Goal: Transaction & Acquisition: Purchase product/service

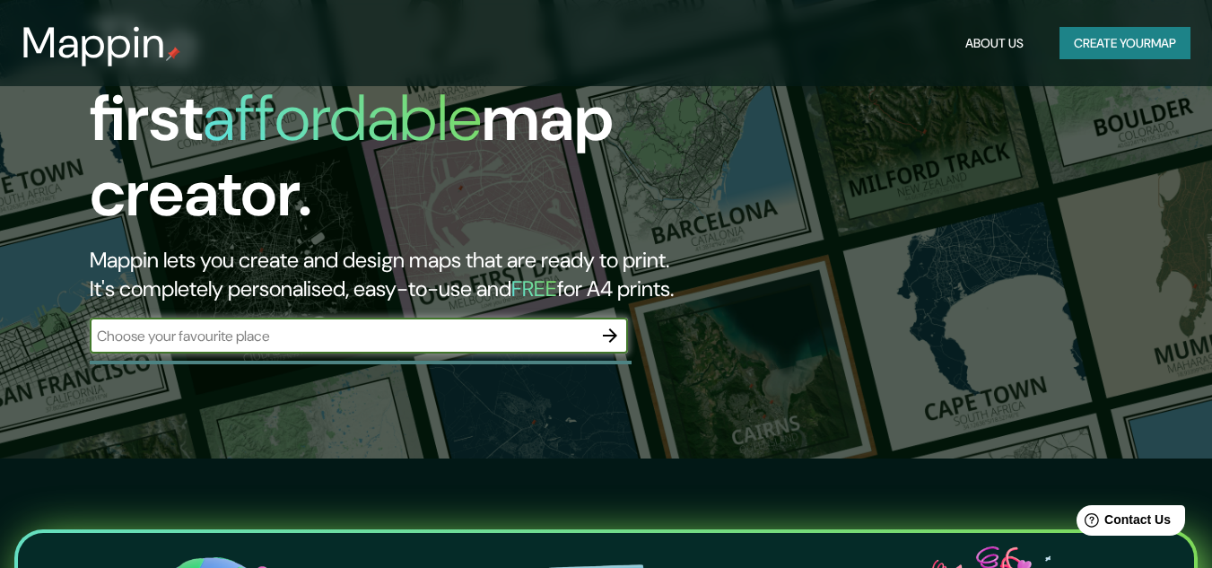
scroll to position [90, 0]
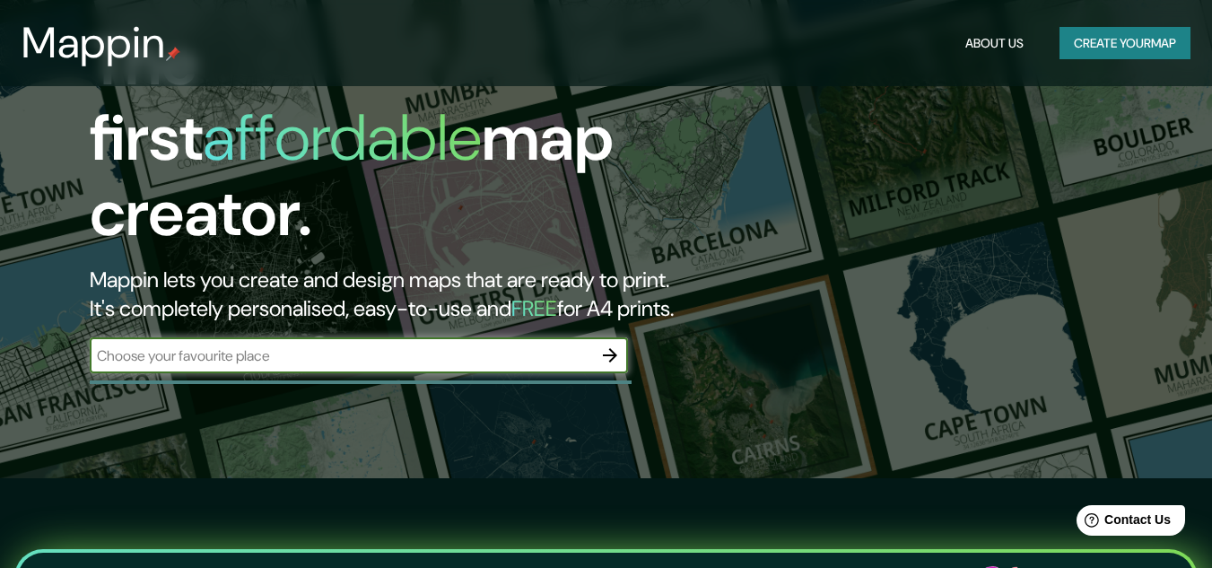
click at [335, 345] on input "text" at bounding box center [341, 355] width 502 height 21
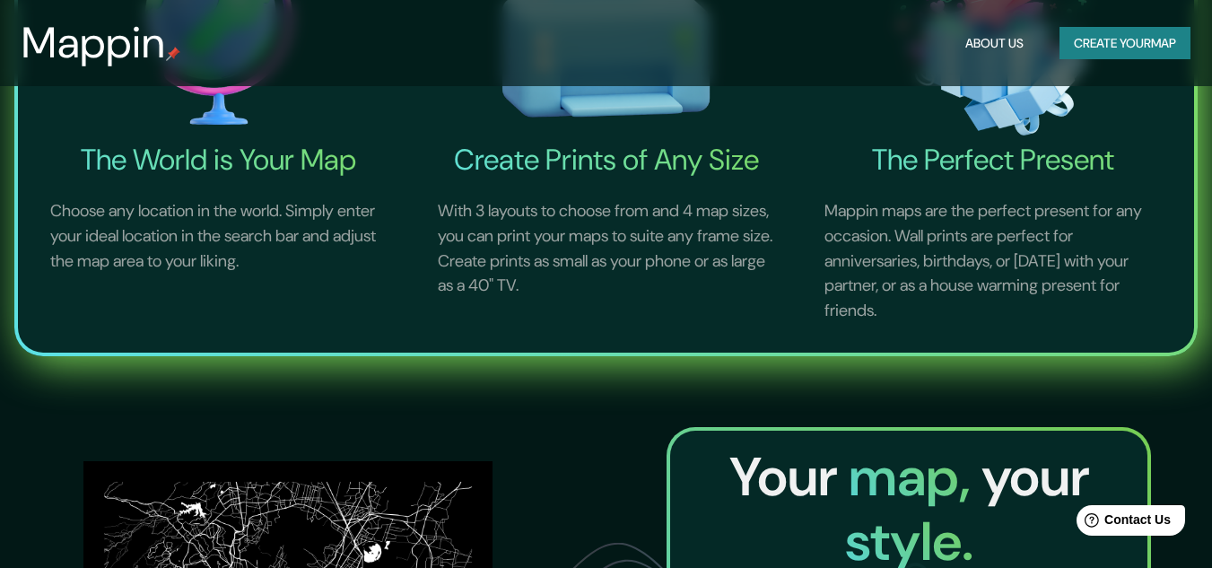
scroll to position [269, 0]
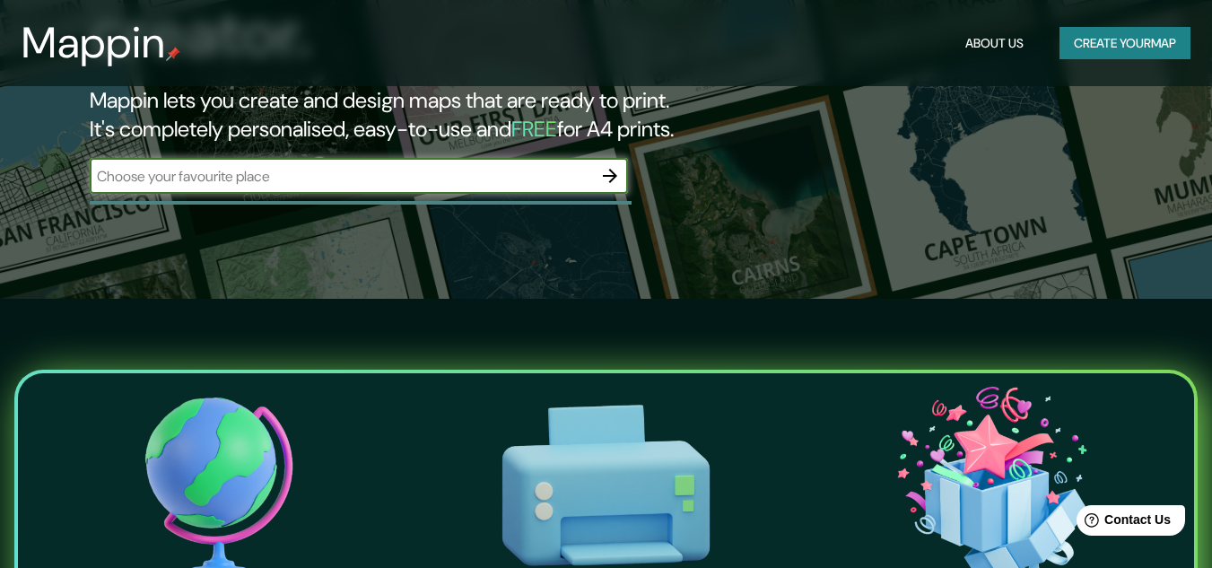
click at [399, 158] on div "​" at bounding box center [359, 176] width 538 height 36
type input "MIRAFLORES"
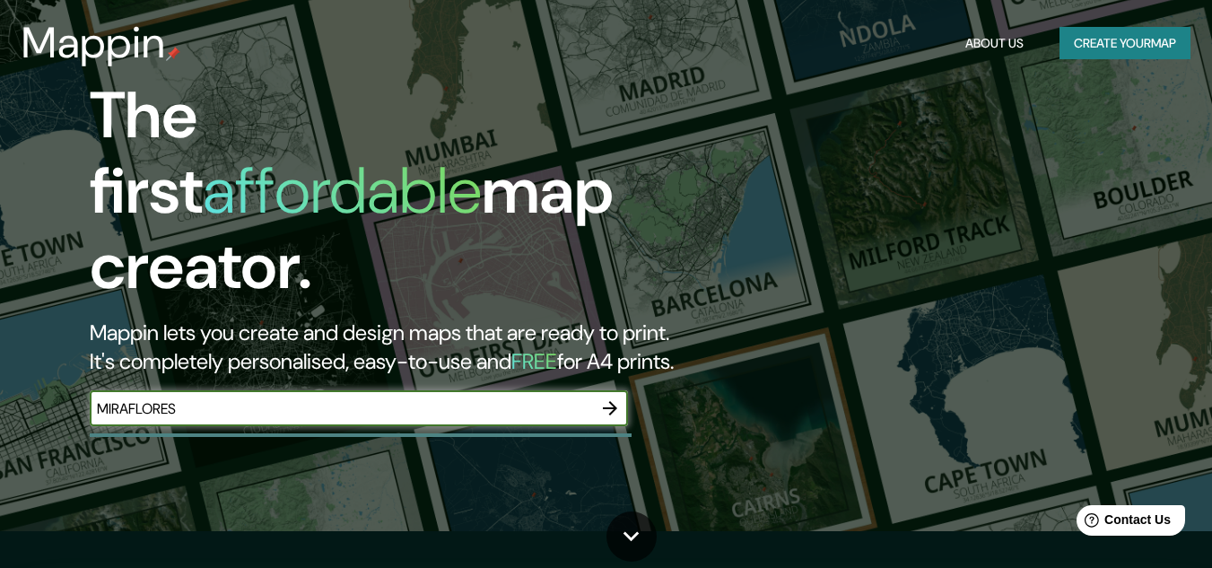
scroll to position [0, 0]
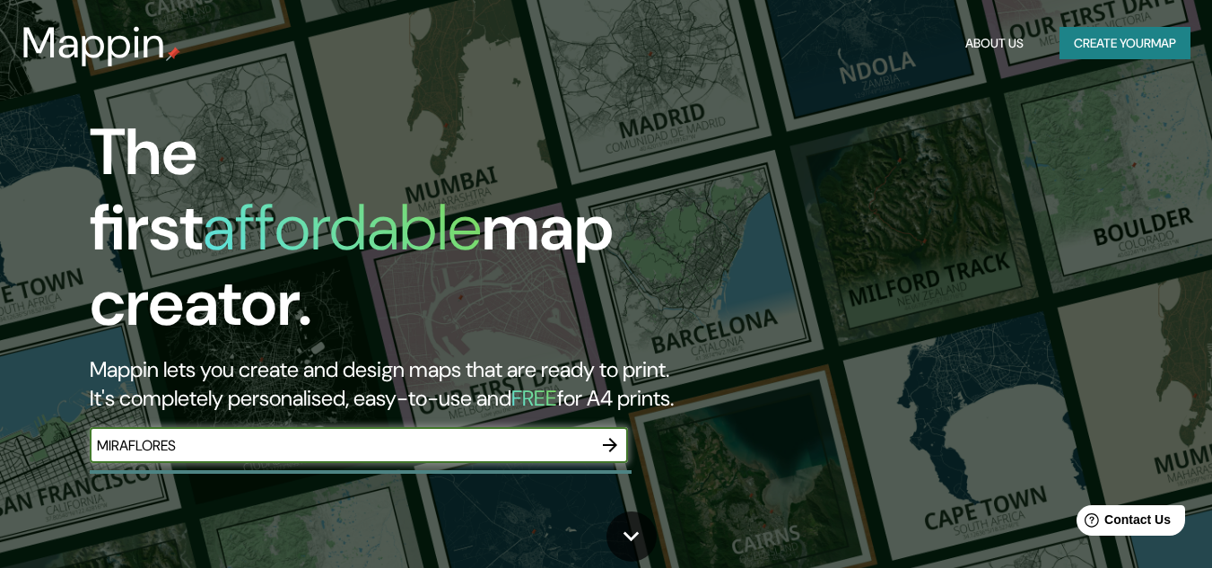
click at [375, 435] on input "MIRAFLORES" at bounding box center [341, 445] width 502 height 21
click at [607, 434] on icon "button" at bounding box center [610, 445] width 22 height 22
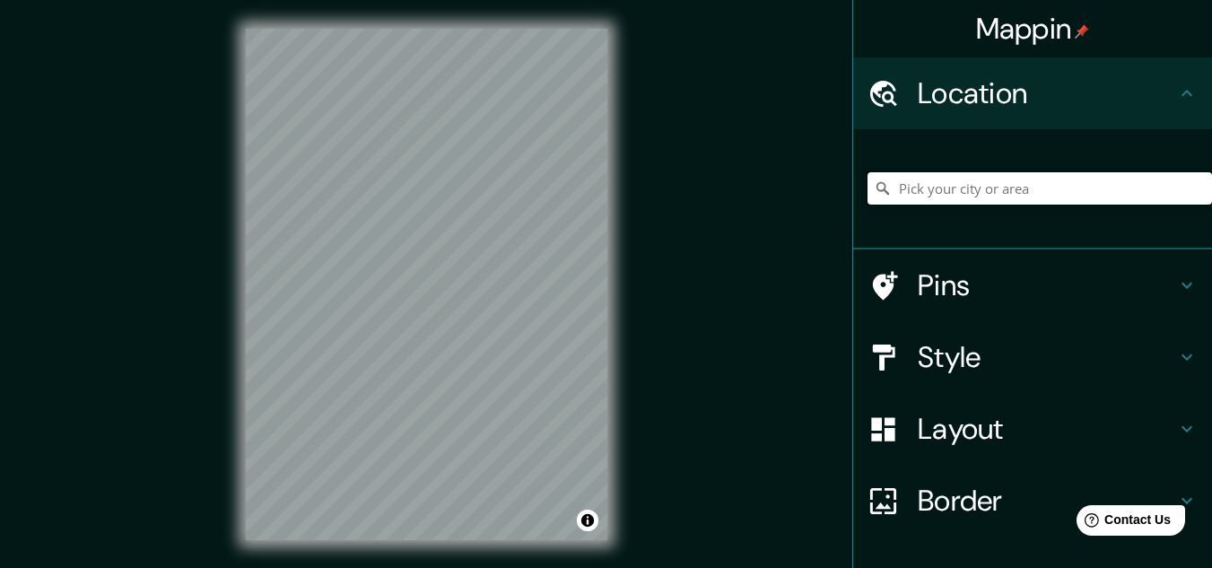
click at [1005, 186] on input "Pick your city or area" at bounding box center [1039, 188] width 344 height 32
click at [910, 185] on input "[GEOGRAPHIC_DATA]" at bounding box center [1039, 188] width 344 height 32
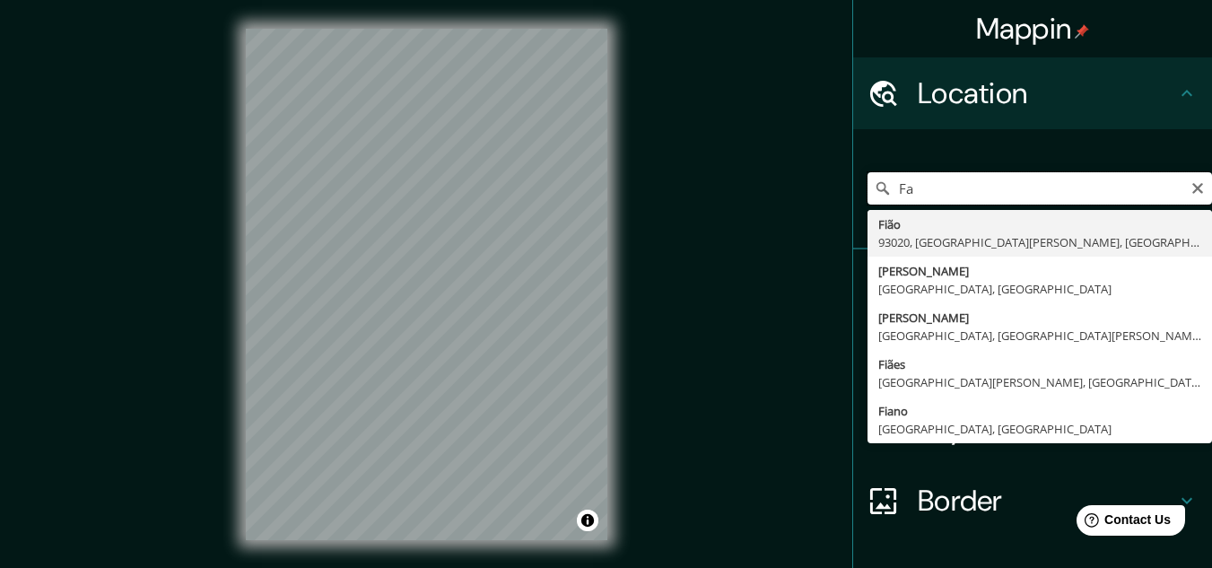
type input "a"
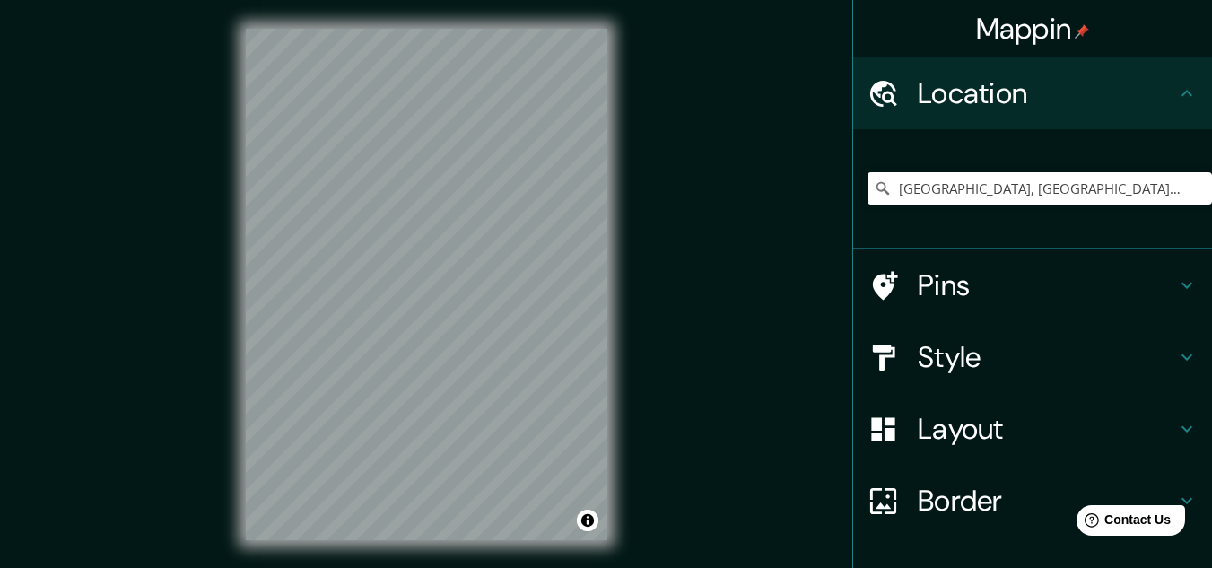
click at [980, 242] on div "[GEOGRAPHIC_DATA], [GEOGRAPHIC_DATA], [GEOGRAPHIC_DATA]" at bounding box center [1032, 189] width 359 height 120
click at [1112, 186] on input "[GEOGRAPHIC_DATA], [GEOGRAPHIC_DATA], [GEOGRAPHIC_DATA]" at bounding box center [1039, 188] width 344 height 32
click at [886, 187] on input "[GEOGRAPHIC_DATA], [GEOGRAPHIC_DATA], [GEOGRAPHIC_DATA]" at bounding box center [1039, 188] width 344 height 32
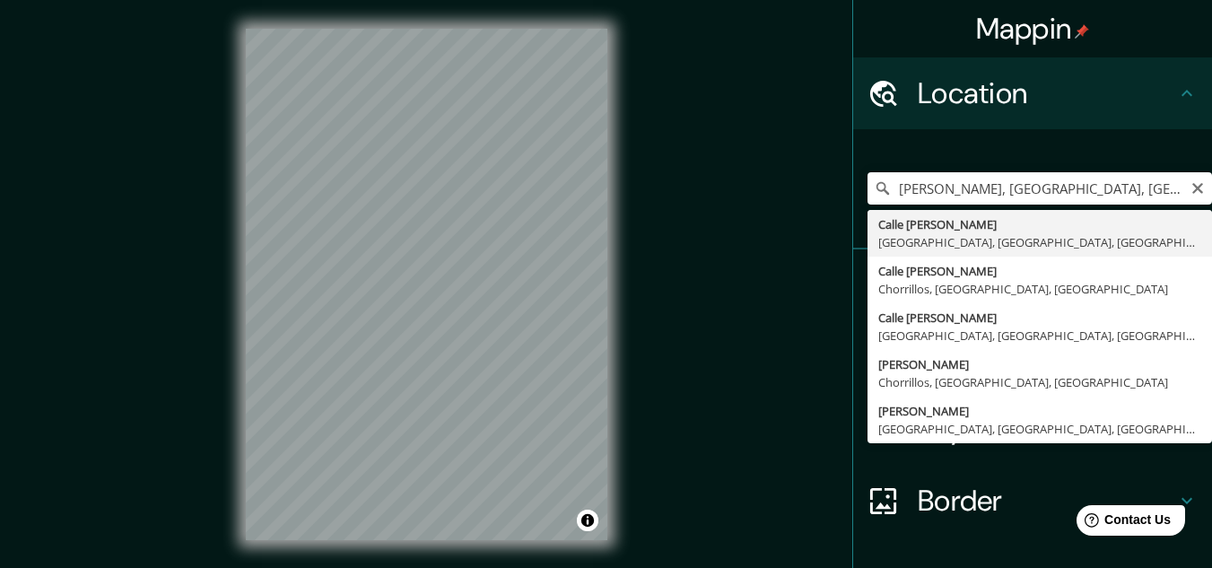
type input "[GEOGRAPHIC_DATA][PERSON_NAME], [GEOGRAPHIC_DATA], [GEOGRAPHIC_DATA], [GEOGRAPH…"
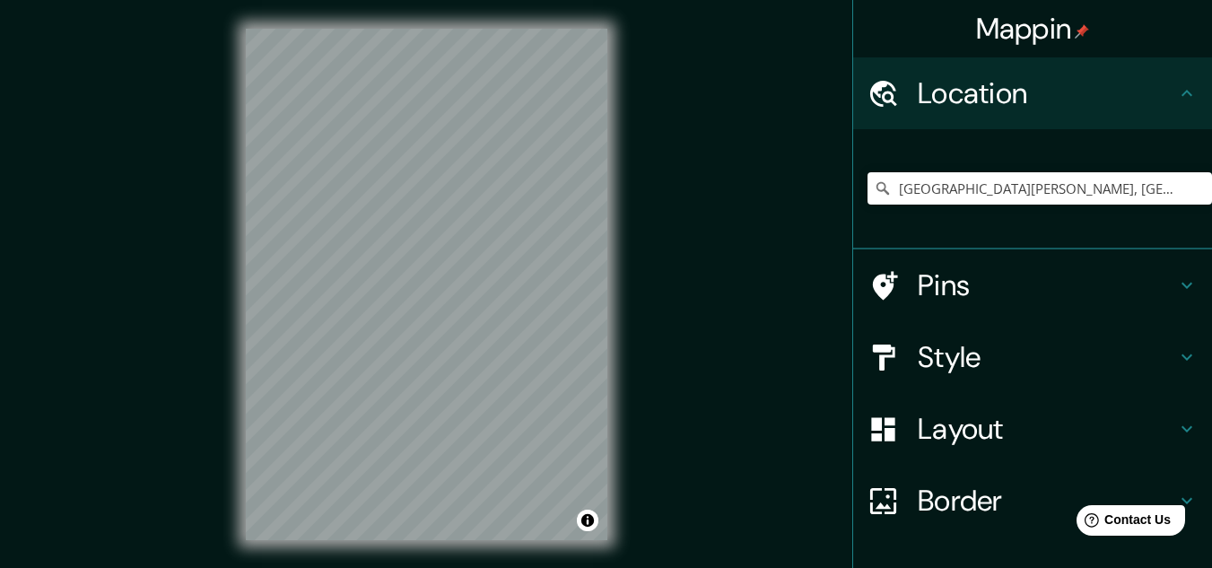
click at [1002, 335] on div "Style" at bounding box center [1032, 357] width 359 height 72
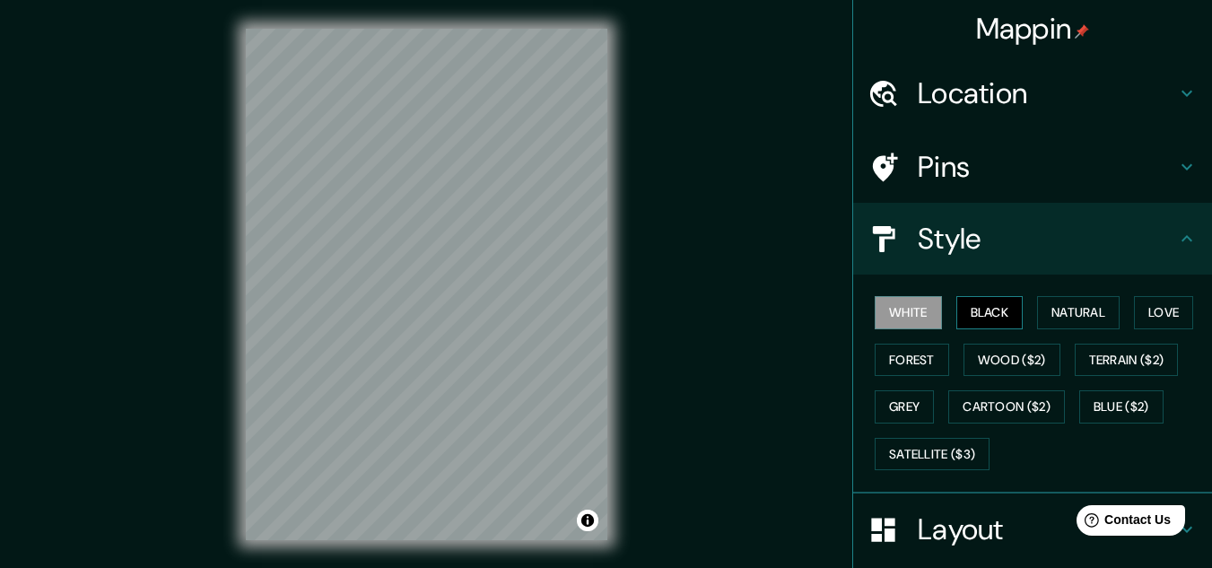
click at [967, 318] on button "Black" at bounding box center [989, 312] width 67 height 33
click at [1084, 317] on button "Natural" at bounding box center [1078, 312] width 83 height 33
click at [999, 312] on button "Black" at bounding box center [989, 312] width 67 height 33
click at [905, 358] on button "Forest" at bounding box center [912, 360] width 74 height 33
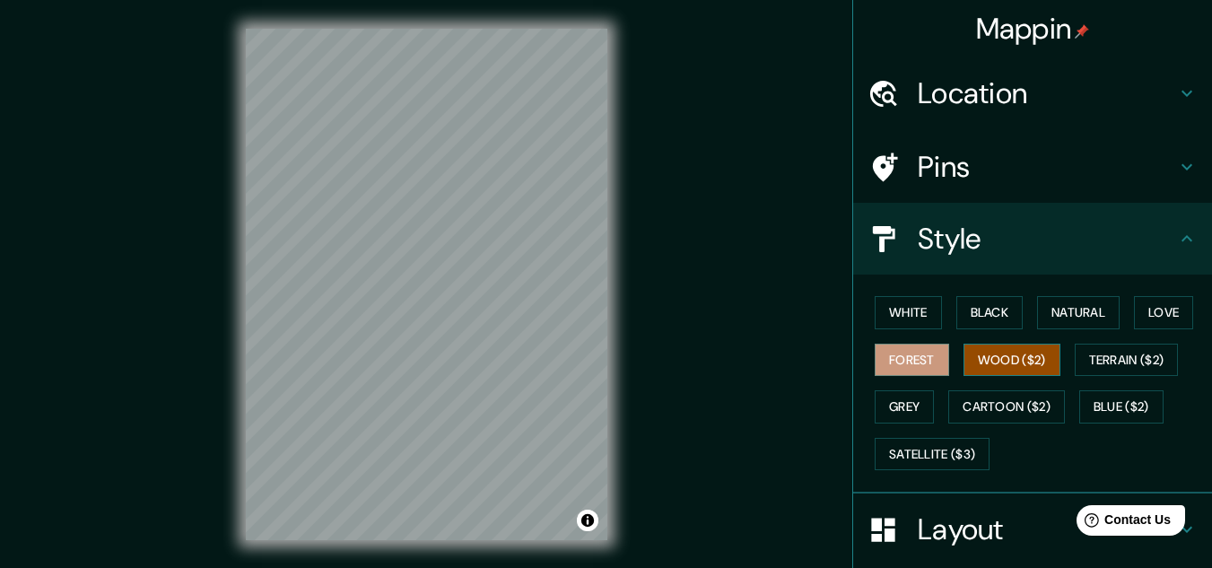
click at [994, 374] on button "Wood ($2)" at bounding box center [1011, 360] width 97 height 33
click at [1124, 360] on button "Terrain ($2)" at bounding box center [1127, 360] width 104 height 33
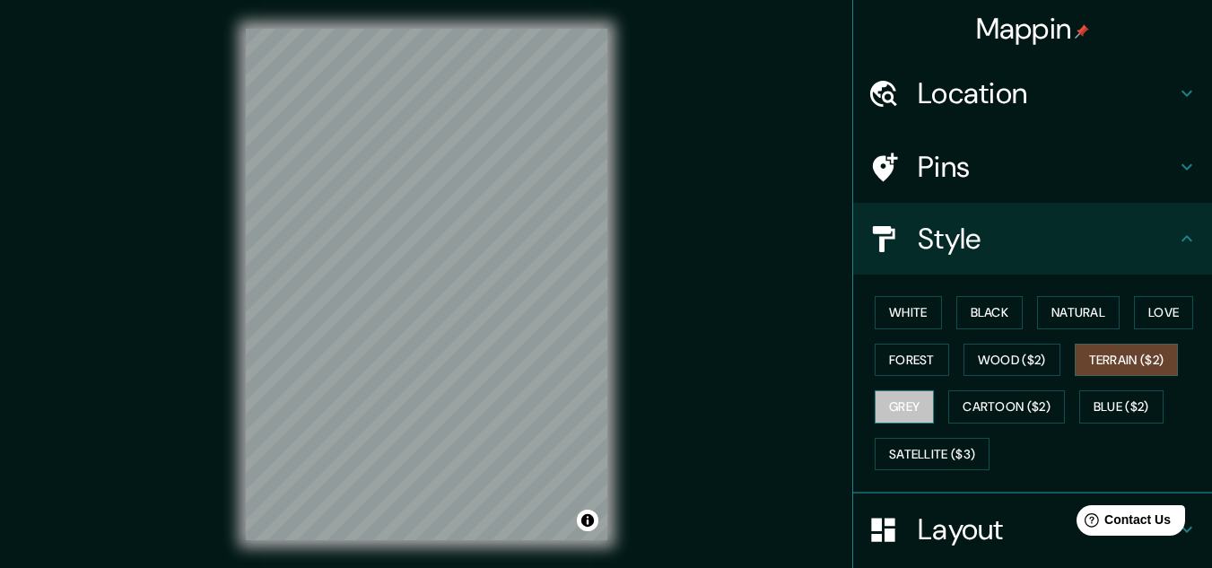
click at [896, 406] on button "Grey" at bounding box center [904, 406] width 59 height 33
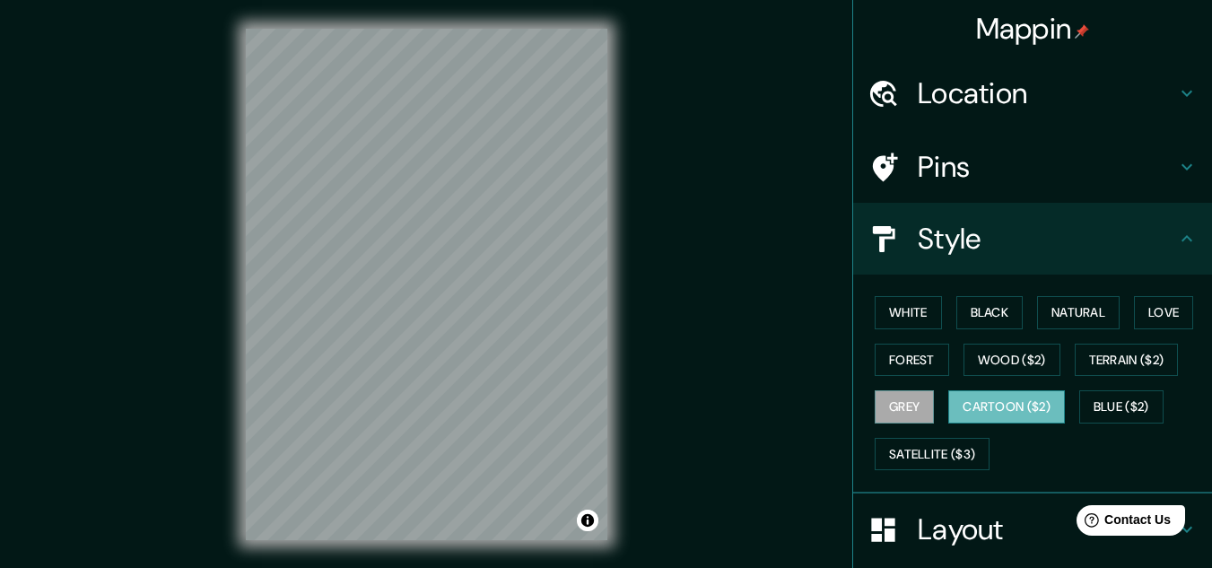
click at [987, 404] on button "Cartoon ($2)" at bounding box center [1006, 406] width 117 height 33
click at [1105, 404] on button "Blue ($2)" at bounding box center [1121, 406] width 84 height 33
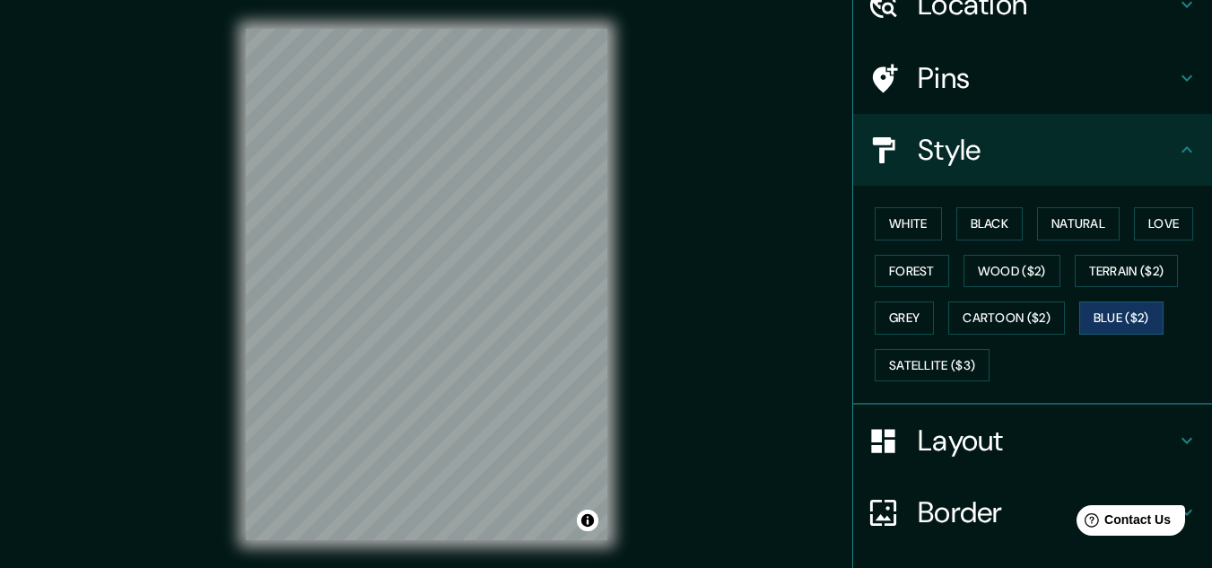
scroll to position [219, 0]
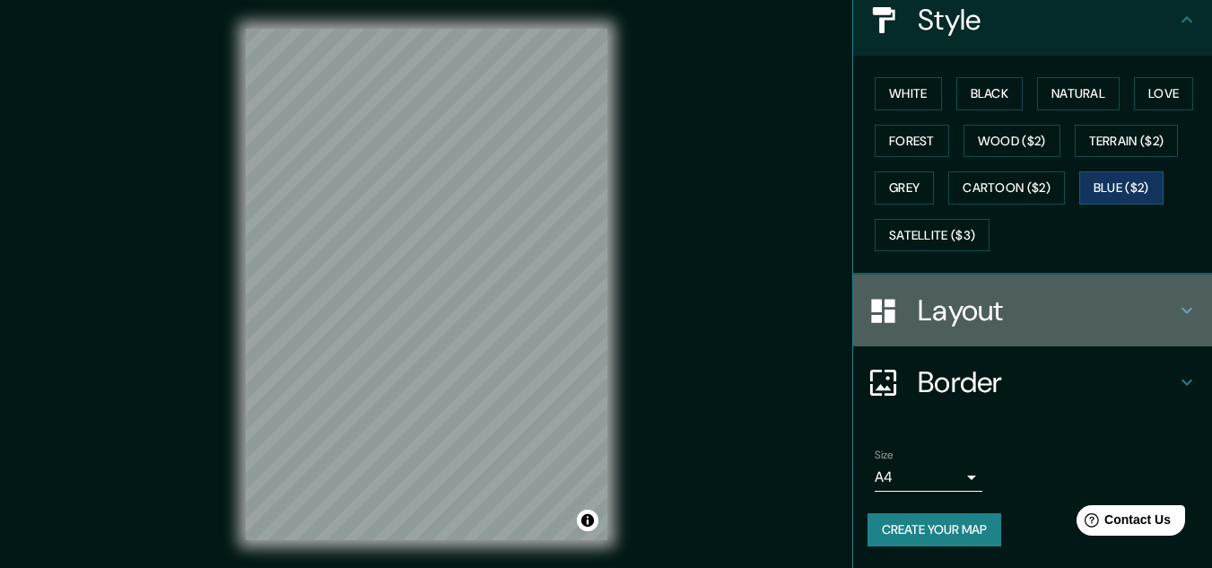
click at [956, 310] on h4 "Layout" at bounding box center [1047, 310] width 258 height 36
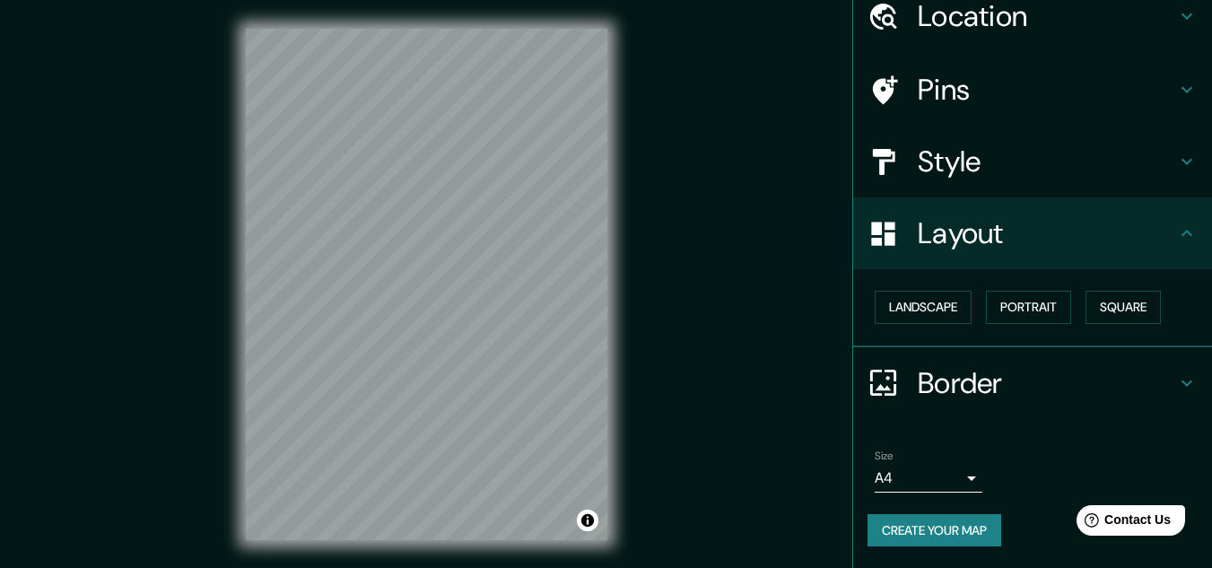
scroll to position [77, 0]
click at [946, 305] on button "Landscape" at bounding box center [923, 307] width 97 height 33
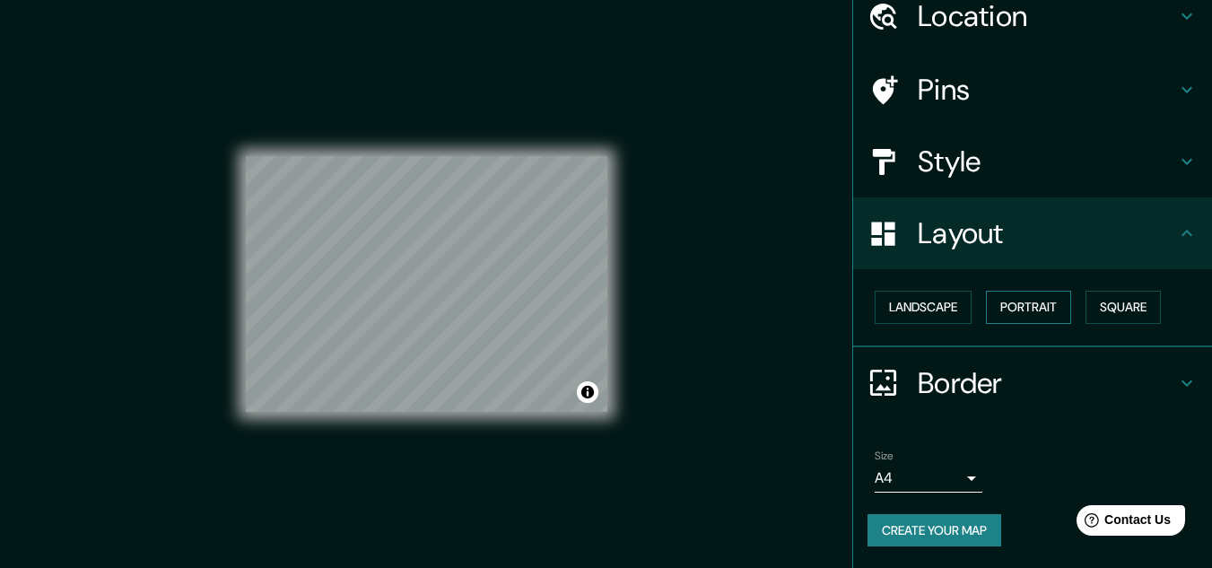
click at [1014, 309] on button "Portrait" at bounding box center [1028, 307] width 85 height 33
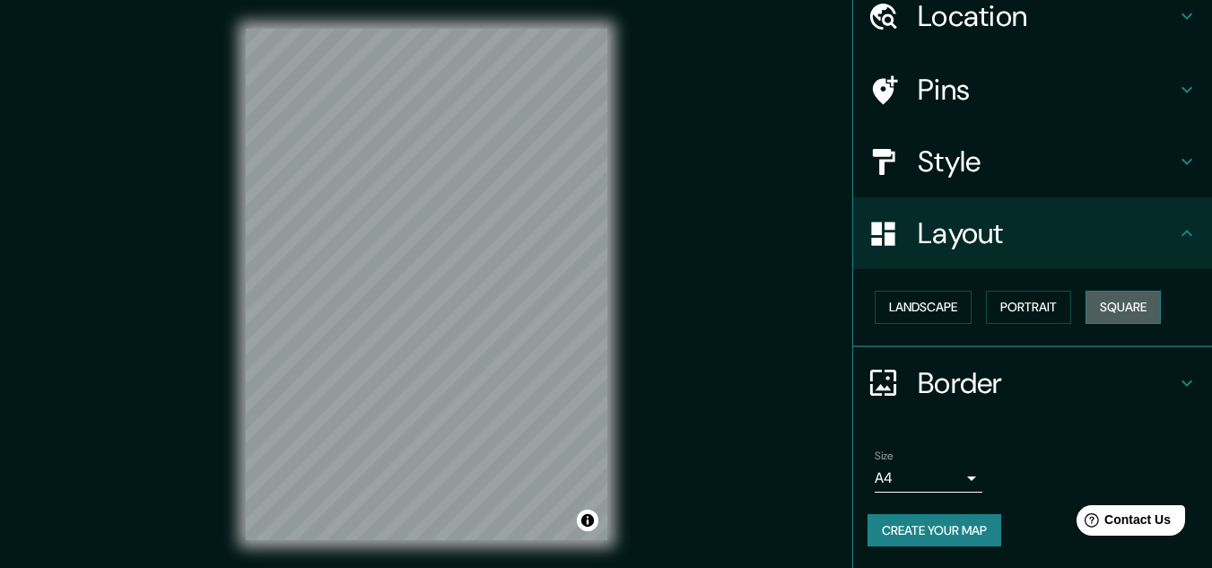
click at [1109, 304] on button "Square" at bounding box center [1122, 307] width 75 height 33
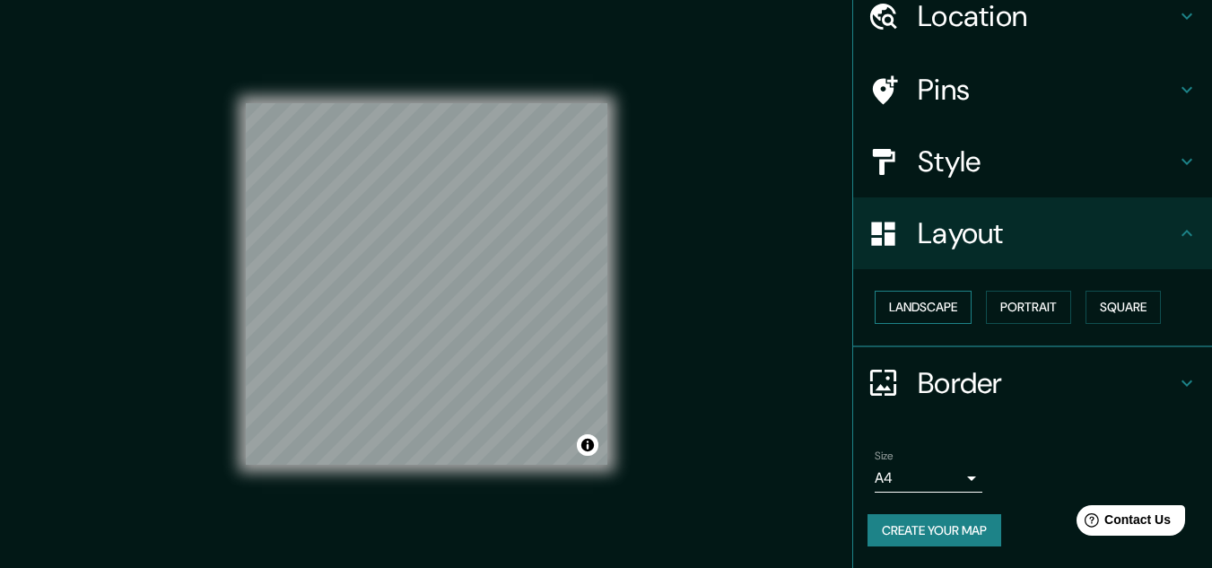
click at [924, 307] on button "Landscape" at bounding box center [923, 307] width 97 height 33
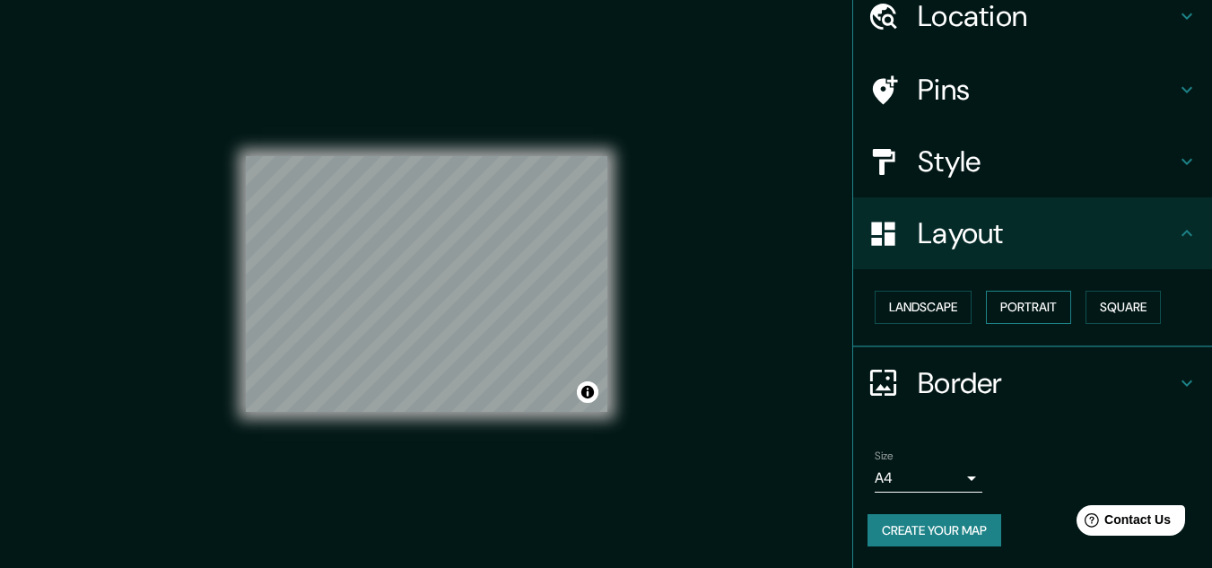
click at [1004, 295] on button "Portrait" at bounding box center [1028, 307] width 85 height 33
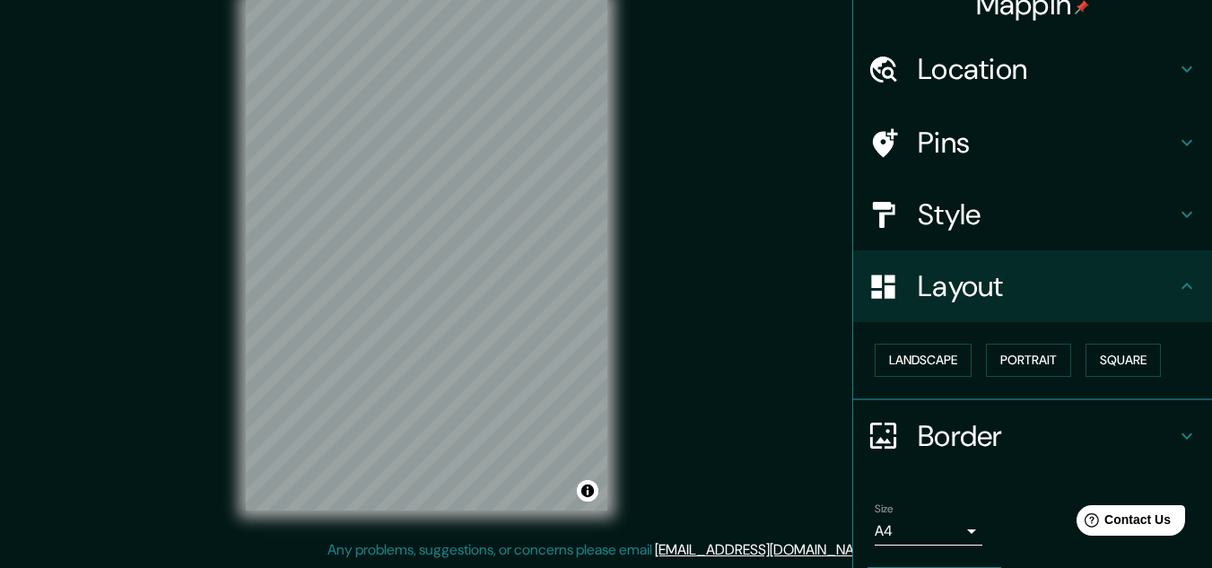
scroll to position [0, 0]
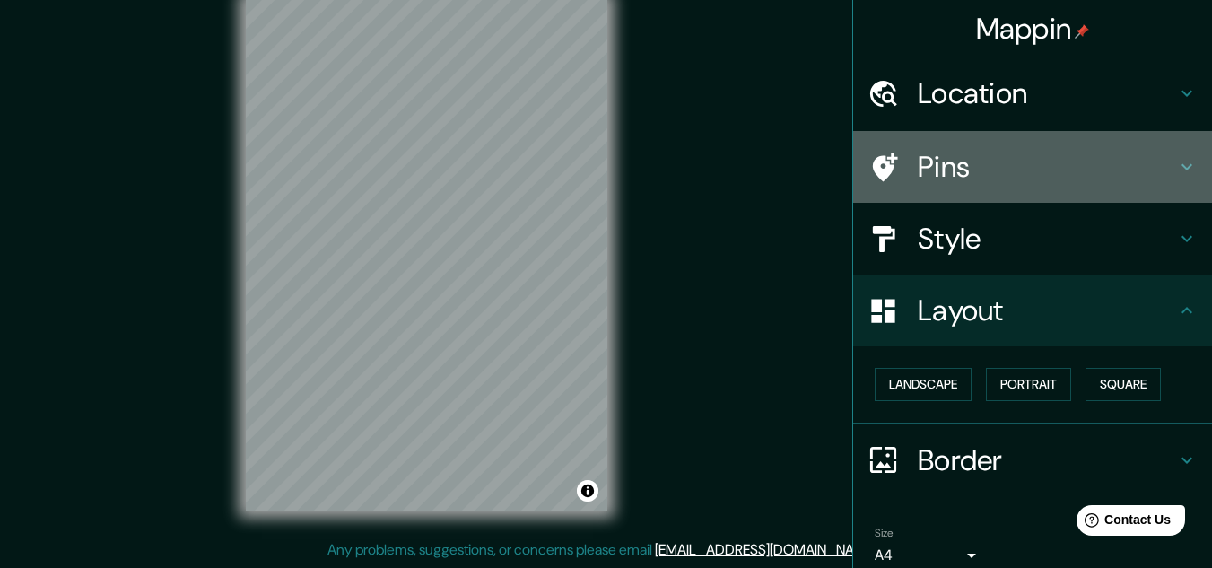
click at [990, 147] on div "Pins" at bounding box center [1032, 167] width 359 height 72
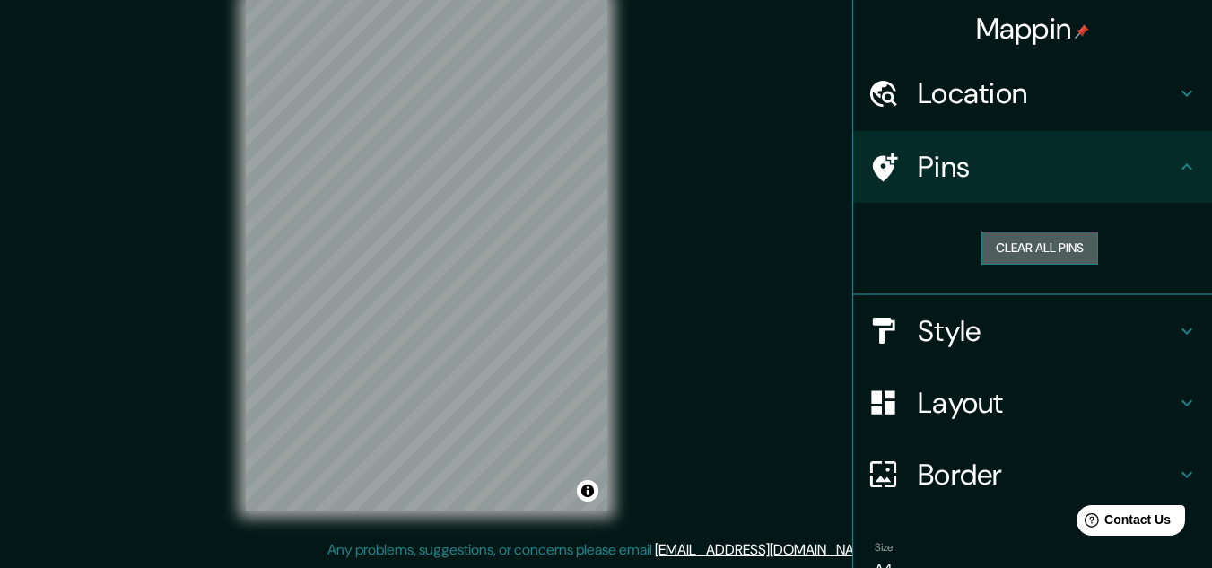
click at [1001, 247] on button "Clear all pins" at bounding box center [1039, 247] width 117 height 33
click at [982, 110] on h4 "Location" at bounding box center [1047, 93] width 258 height 36
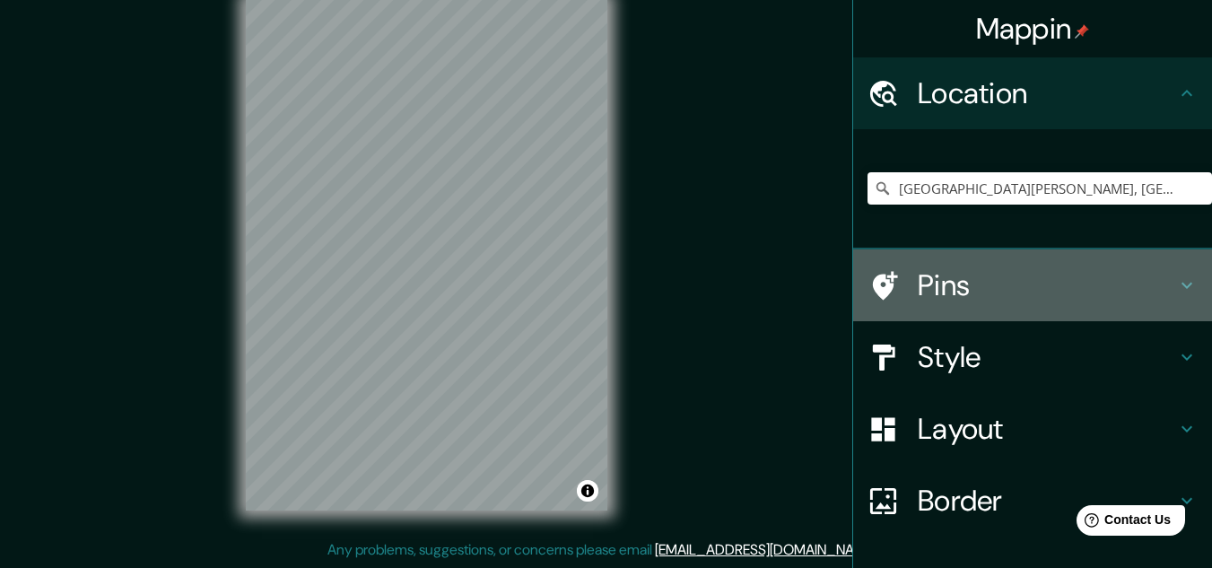
click at [970, 293] on h4 "Pins" at bounding box center [1047, 285] width 258 height 36
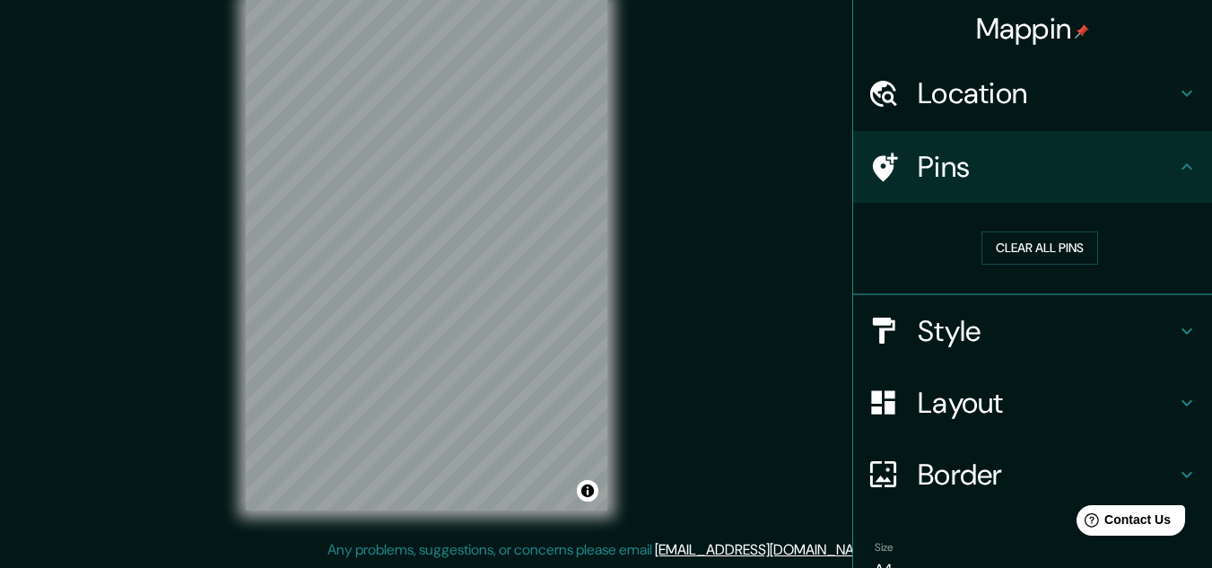
click at [970, 335] on h4 "Style" at bounding box center [1047, 331] width 258 height 36
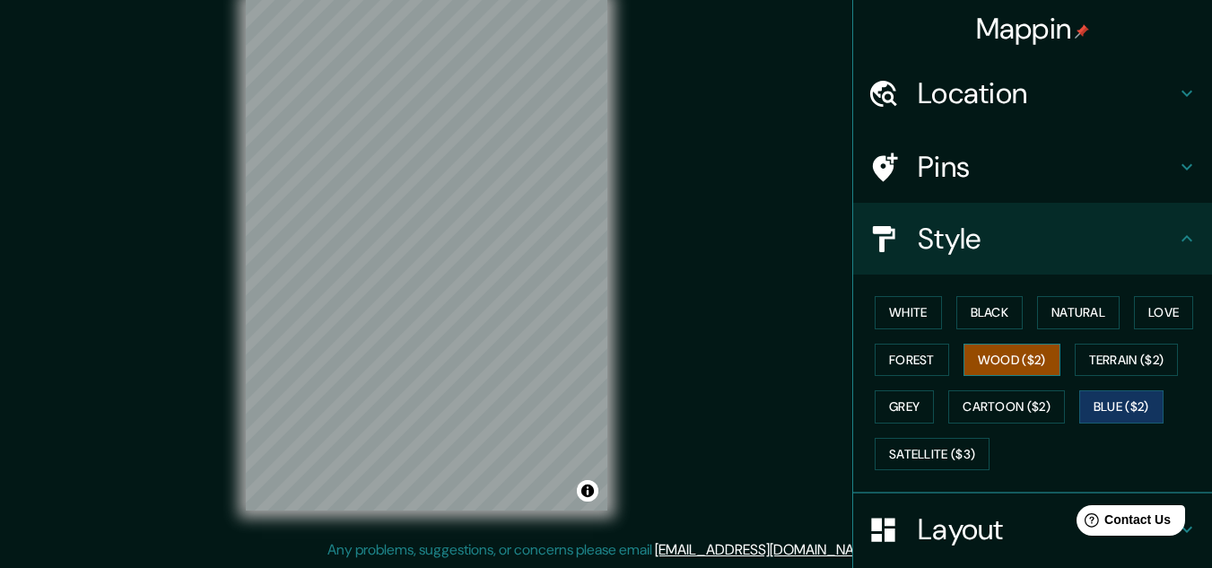
click at [1009, 356] on button "Wood ($2)" at bounding box center [1011, 360] width 97 height 33
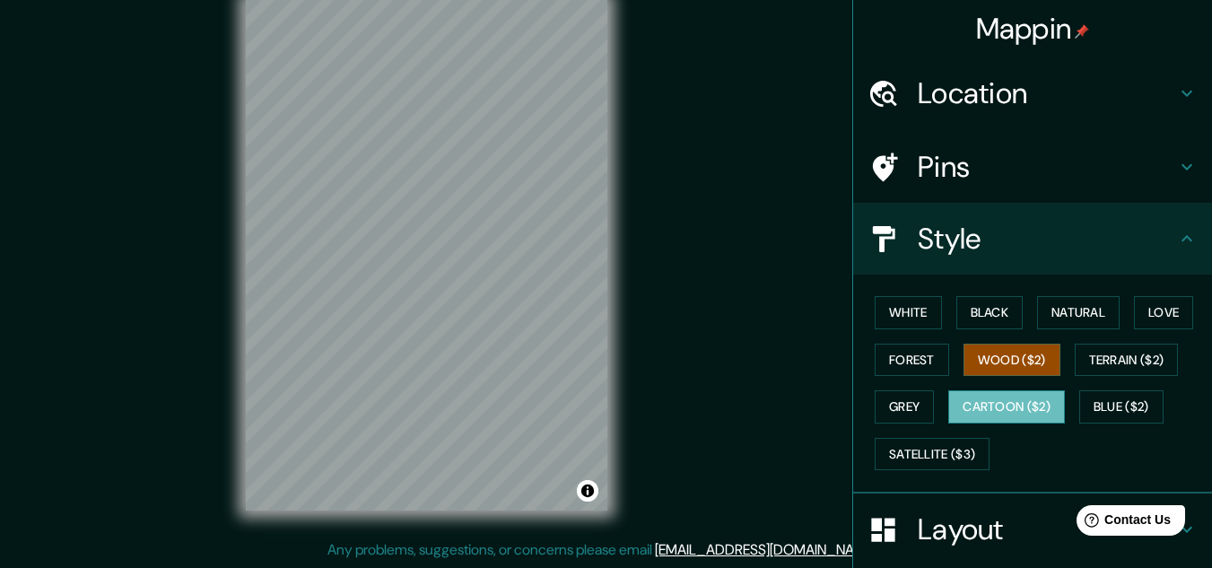
click at [1007, 405] on button "Cartoon ($2)" at bounding box center [1006, 406] width 117 height 33
